Goal: Navigation & Orientation: Find specific page/section

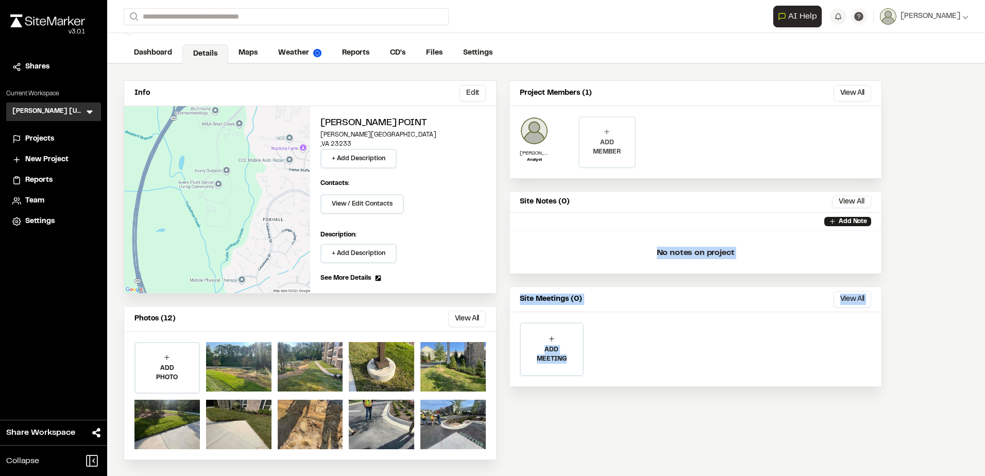
scroll to position [39, 0]
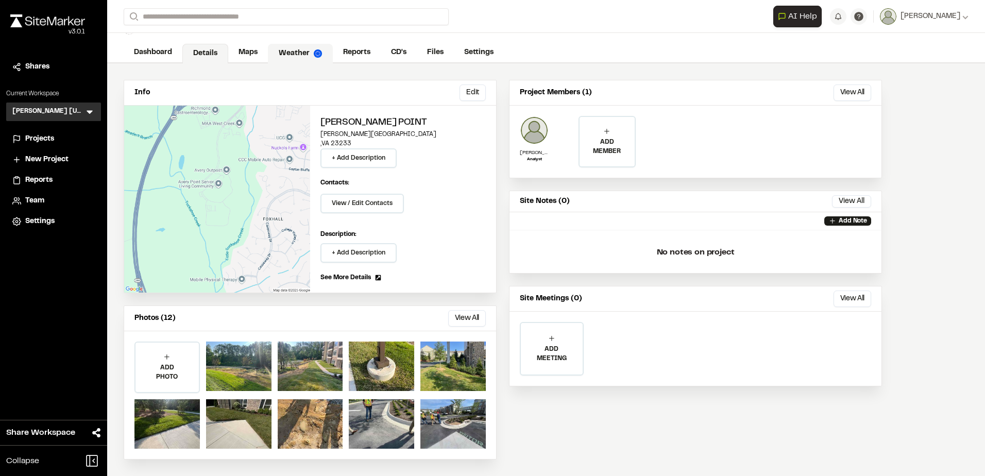
click at [295, 44] on link "Weather" at bounding box center [300, 54] width 65 height 20
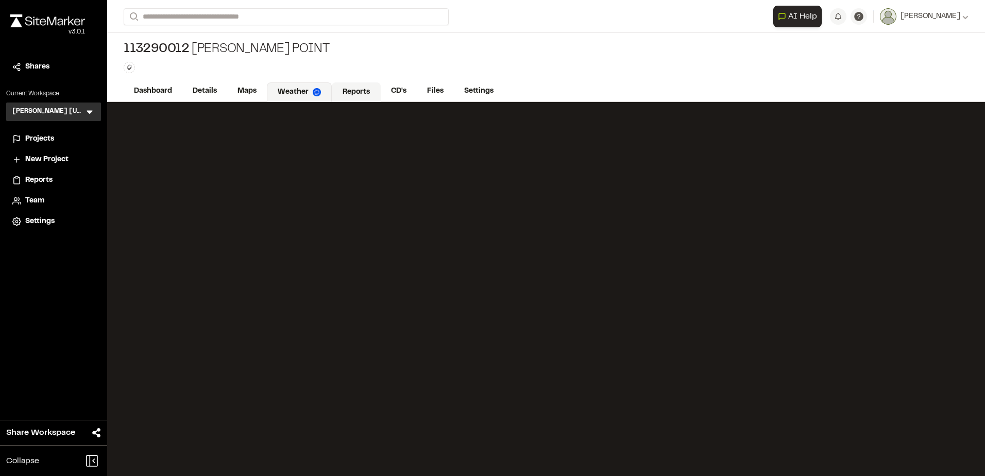
click at [360, 94] on link "Reports" at bounding box center [356, 92] width 49 height 20
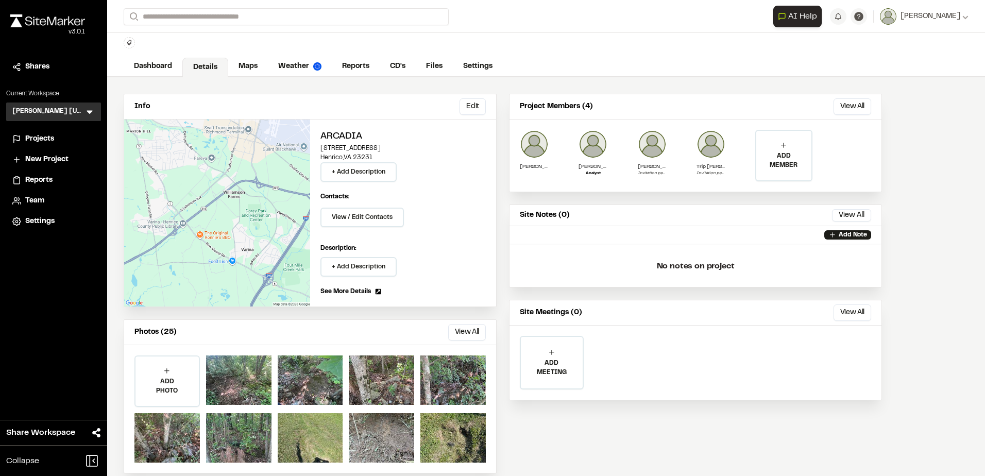
scroll to position [39, 0]
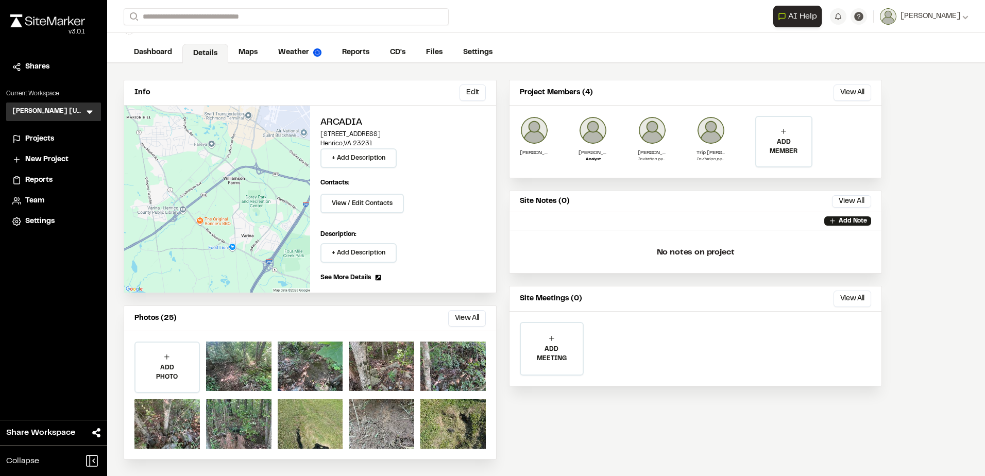
click at [85, 105] on div "Kimley Horn Virginia KH Menu" at bounding box center [53, 112] width 95 height 19
click at [85, 109] on icon at bounding box center [90, 112] width 10 height 10
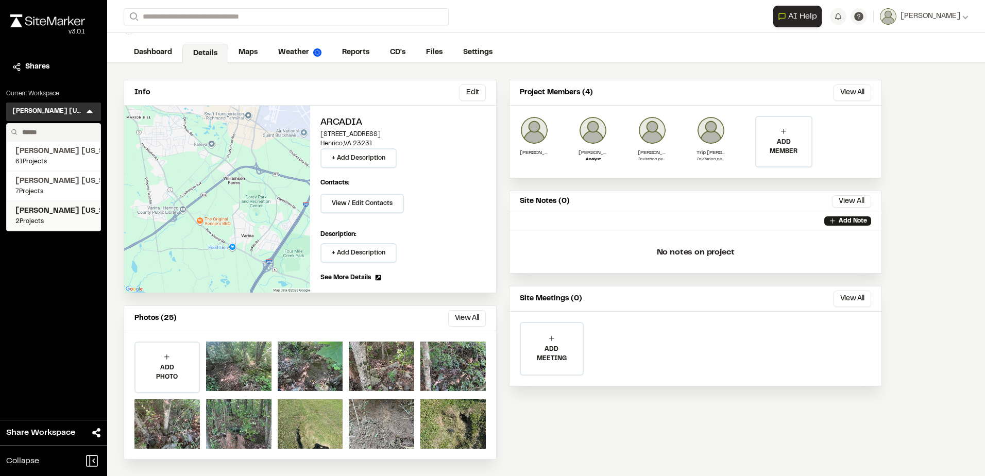
click at [56, 214] on span "Kimley Horn North Carolina" at bounding box center [53, 211] width 76 height 11
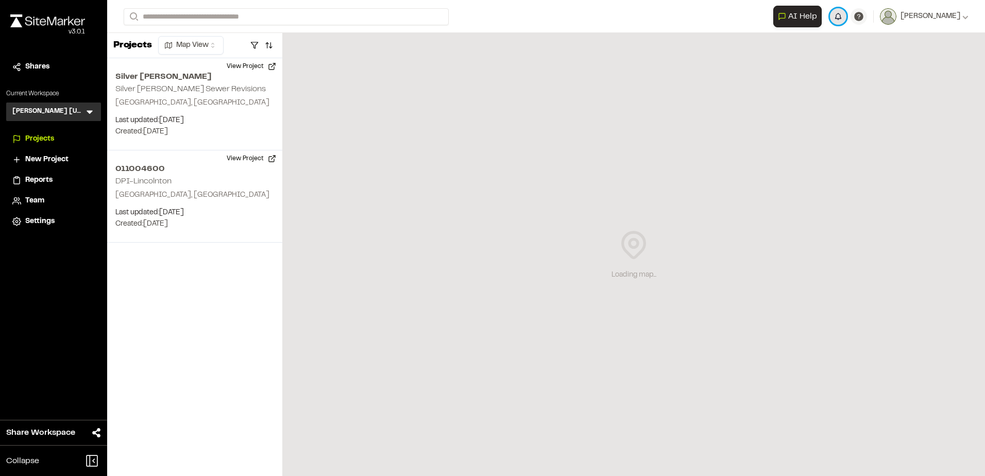
click at [842, 12] on button "button" at bounding box center [838, 16] width 16 height 16
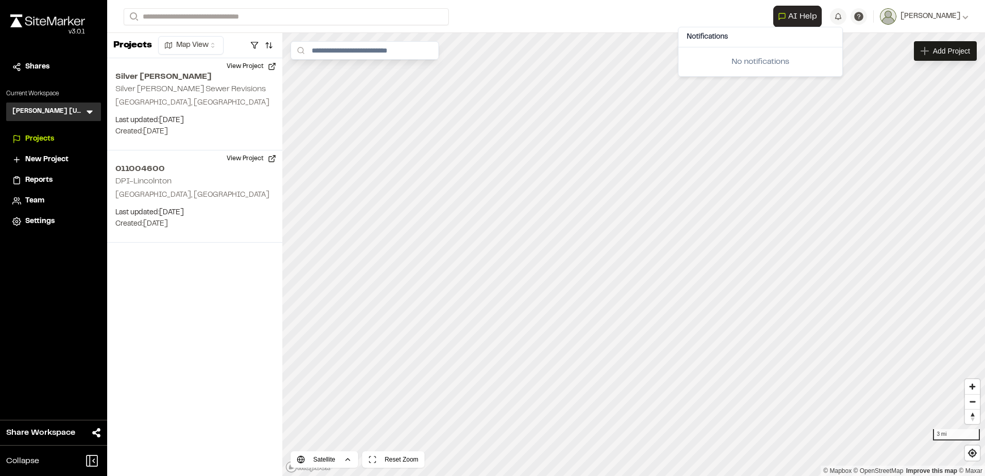
click at [637, 7] on div "**********" at bounding box center [546, 16] width 845 height 33
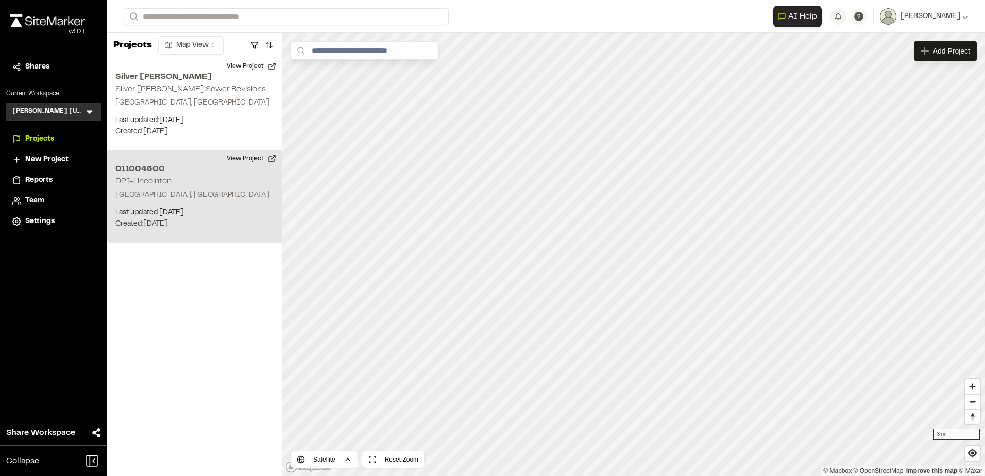
click at [206, 194] on p "Lincolnton, NC" at bounding box center [194, 195] width 159 height 11
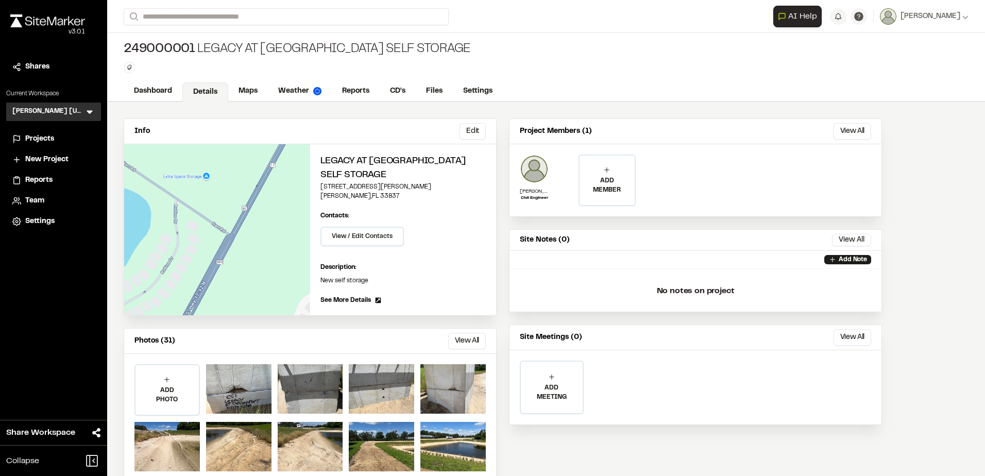
scroll to position [20, 0]
